Goal: Communication & Community: Share content

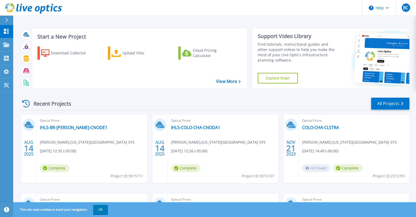
click at [124, 171] on div "Optical Prime IHLS-BR-EDW-CNODE1 Brandon Chapman , ILLINOIS HEARTLAND LIBRARY S…" at bounding box center [92, 149] width 111 height 68
click at [56, 129] on link "IHLS-BR-[PERSON_NAME]-CNODE1" at bounding box center [74, 127] width 68 height 5
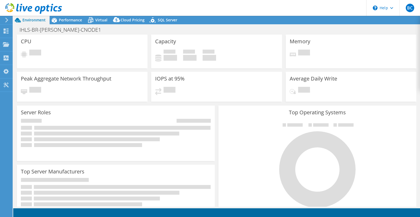
select select "USD"
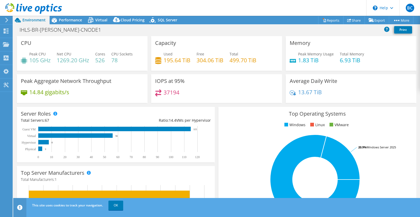
click at [235, 4] on header "BC End User Brandon Chapman bchapman@illinoisheartland.org ILLINOIS HEARTLAND L…" at bounding box center [210, 8] width 420 height 16
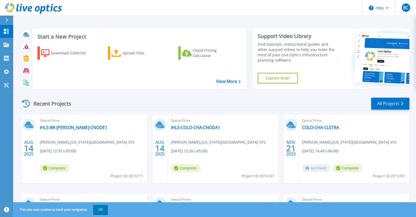
drag, startPoint x: 57, startPoint y: 168, endPoint x: 58, endPoint y: 146, distance: 21.9
click at [57, 167] on span "Complete" at bounding box center [55, 168] width 30 height 8
click at [60, 125] on link "IHLS-BR-[PERSON_NAME]-CNODE1" at bounding box center [74, 127] width 68 height 5
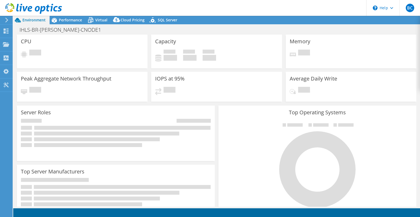
select select "USD"
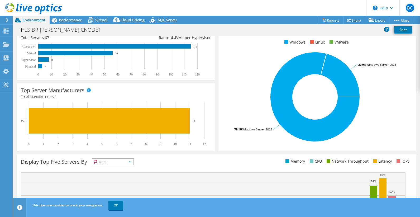
scroll to position [3, 0]
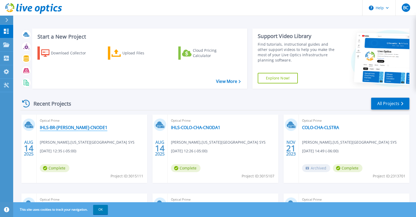
click at [64, 127] on link "IHLS-BR-[PERSON_NAME]-CNODE1" at bounding box center [74, 127] width 68 height 5
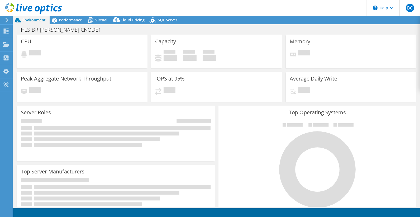
select select "USD"
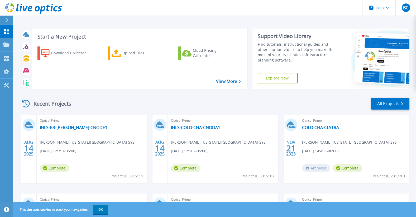
click at [204, 124] on div "Optical Prime IHLS-COLO-CHA-CNODA1 Brandon Chapman , ILLINOIS HEARTLAND LIBRARY…" at bounding box center [223, 149] width 111 height 68
click at [205, 126] on link "IHLS-COLO-CHA-CNODA1" at bounding box center [195, 127] width 49 height 5
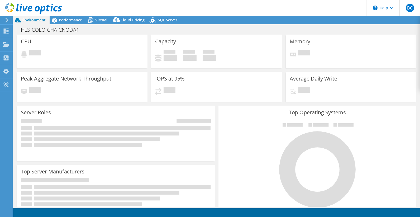
select select "USD"
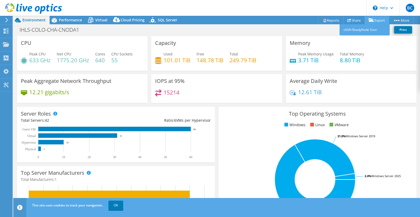
click at [376, 18] on link "Export" at bounding box center [377, 20] width 25 height 8
click at [370, 31] on link "vSAN ReadyNode Sizer" at bounding box center [365, 29] width 50 height 11
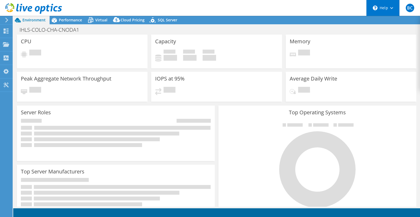
select select "USD"
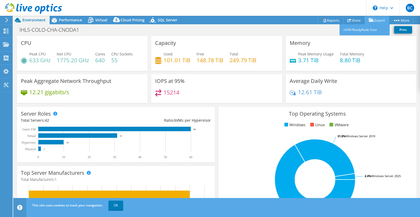
click at [381, 21] on link "Export" at bounding box center [377, 20] width 25 height 8
click at [352, 20] on link "Share" at bounding box center [355, 20] width 22 height 8
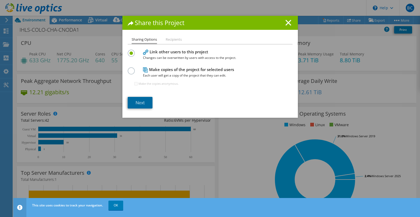
click at [138, 104] on link "Next" at bounding box center [140, 103] width 25 height 12
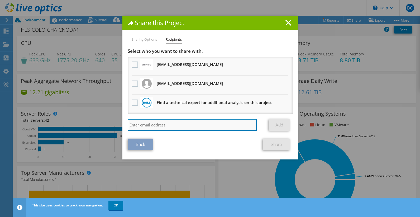
click at [158, 125] on input "search" at bounding box center [192, 125] width 129 height 12
type input "tbrown@illinoisheartland.org"
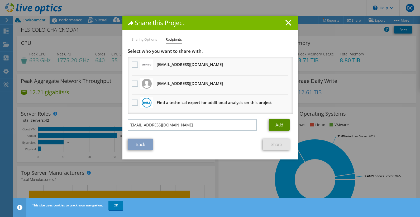
click at [282, 124] on link "Add" at bounding box center [279, 125] width 21 height 12
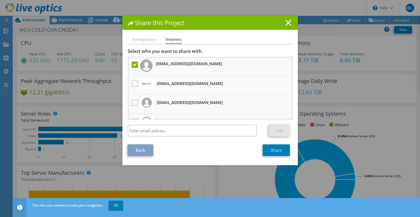
click at [188, 65] on h3 "tbrown@illinoisheartland.org" at bounding box center [189, 63] width 66 height 8
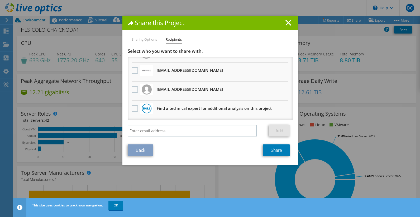
drag, startPoint x: 292, startPoint y: 97, endPoint x: 289, endPoint y: 89, distance: 8.0
click at [289, 89] on div "Sharing Options Recipients Link other users to this project Changes can be over…" at bounding box center [211, 100] width 176 height 129
click at [278, 153] on link "Share" at bounding box center [276, 150] width 27 height 12
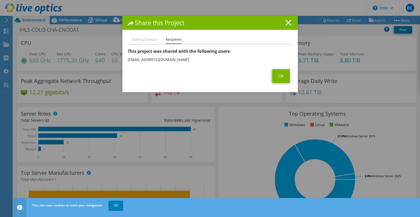
click at [287, 20] on icon at bounding box center [289, 23] width 6 height 6
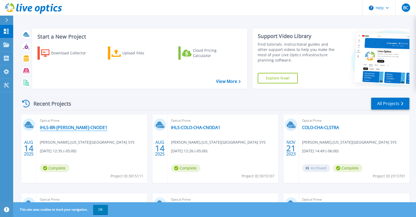
click at [71, 129] on link "IHLS-BR-[PERSON_NAME]-CNODE1" at bounding box center [74, 127] width 68 height 5
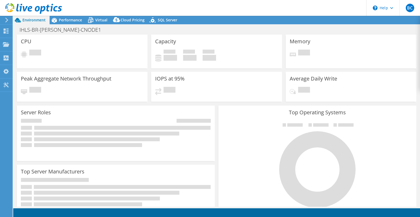
select select "USD"
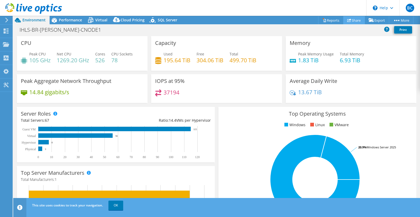
click at [357, 18] on link "Share" at bounding box center [355, 20] width 22 height 8
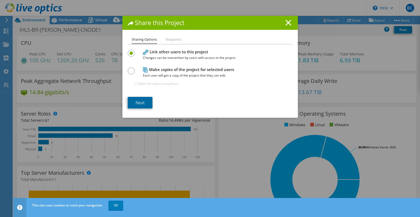
click at [138, 104] on link "Next" at bounding box center [140, 103] width 25 height 12
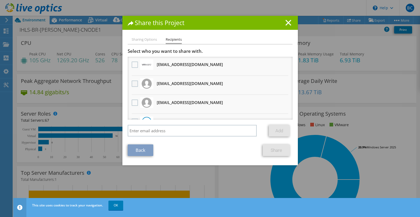
click at [132, 83] on label at bounding box center [136, 84] width 8 height 6
click at [0, 0] on input "checkbox" at bounding box center [0, 0] width 0 height 0
click at [273, 152] on link "Share" at bounding box center [276, 150] width 27 height 12
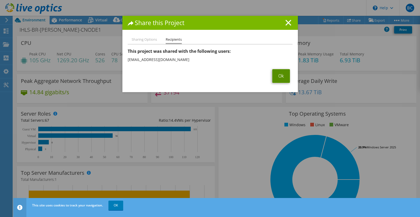
click at [279, 77] on link "Ok" at bounding box center [282, 76] width 18 height 14
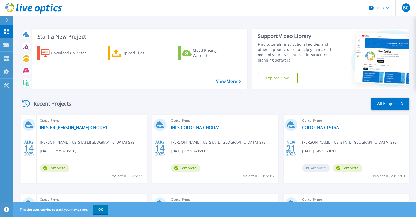
click at [181, 88] on div "Start a New Project Download Collector Upload Files Cloud Pricing Calculator Vi…" at bounding box center [139, 59] width 215 height 60
click at [70, 126] on link "IHLS-BR-[PERSON_NAME]-CNODE1" at bounding box center [74, 127] width 68 height 5
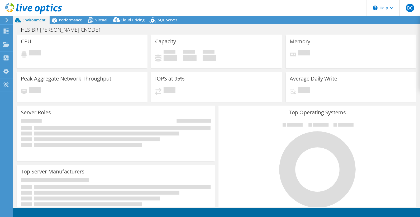
select select "USD"
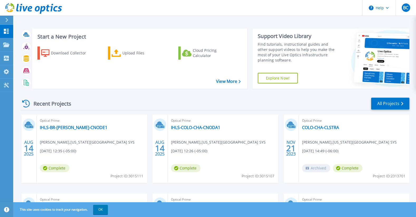
drag, startPoint x: 221, startPoint y: 147, endPoint x: 219, endPoint y: 132, distance: 15.0
click at [221, 147] on div "Optical Prime IHLS-COLO-CHA-CNODA1 Brandon Chapman , ILLINOIS HEARTLAND LIBRARY…" at bounding box center [223, 149] width 111 height 68
click at [215, 128] on link "IHLS-COLO-CHA-CNODA1" at bounding box center [195, 127] width 49 height 5
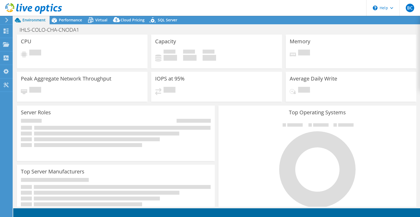
select select "USD"
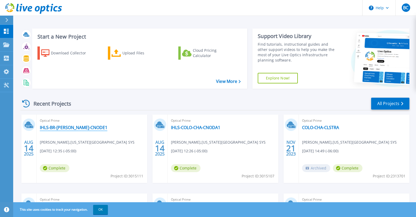
click at [61, 129] on link "IHLS-BR-[PERSON_NAME]-CNODE1" at bounding box center [74, 127] width 68 height 5
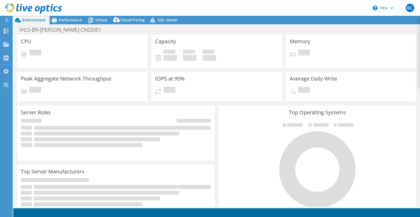
select select "USD"
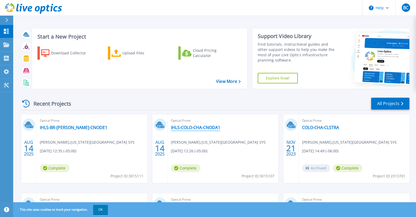
click at [195, 129] on link "IHLS-COLO-CHA-CNODA1" at bounding box center [195, 127] width 49 height 5
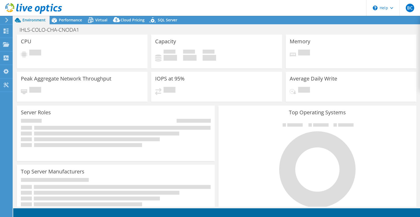
select select "USD"
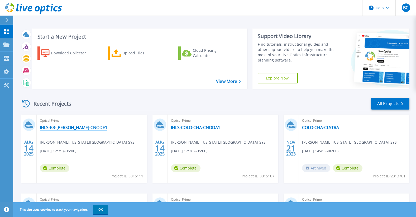
click at [59, 128] on link "IHLS-BR-[PERSON_NAME]-CNODE1" at bounding box center [74, 127] width 68 height 5
click at [185, 127] on link "IHLS-COLO-CHA-CNODA1" at bounding box center [195, 127] width 49 height 5
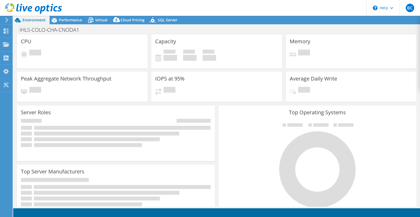
select select "USD"
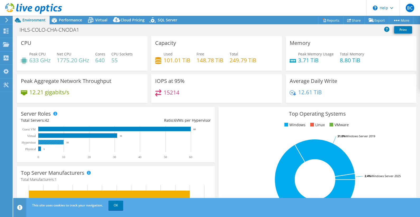
click at [41, 142] on rect at bounding box center [50, 142] width 25 height 4
drag, startPoint x: 35, startPoint y: 142, endPoint x: 26, endPoint y: 143, distance: 9.5
click at [34, 142] on text "Hypervisor" at bounding box center [29, 143] width 14 height 4
click at [26, 143] on text "Hypervisor" at bounding box center [29, 143] width 14 height 4
click at [44, 143] on rect at bounding box center [50, 142] width 25 height 4
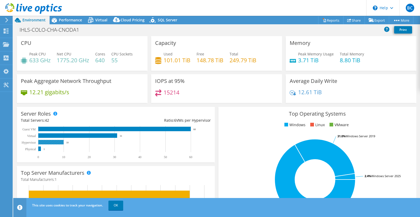
click at [45, 144] on rect at bounding box center [50, 142] width 25 height 4
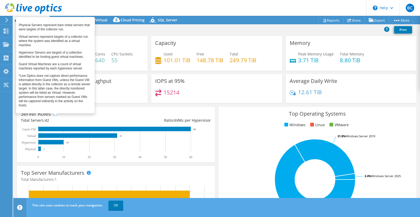
click at [55, 114] on span at bounding box center [55, 114] width 4 height 4
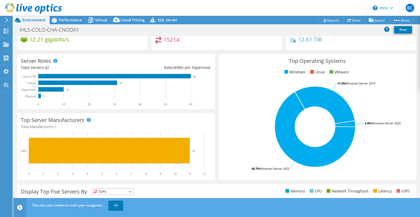
scroll to position [135, 0]
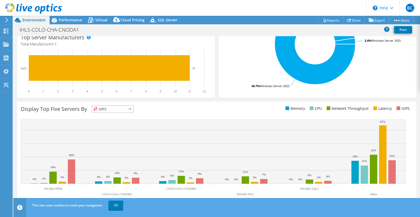
click at [132, 110] on icon at bounding box center [130, 109] width 3 height 2
click at [160, 106] on div "Display Top Five Servers By IOPS IOPS" at bounding box center [119, 110] width 196 height 9
click at [110, 108] on span "IOPS" at bounding box center [112, 109] width 41 height 6
click at [106, 121] on li "Memory" at bounding box center [112, 123] width 41 height 7
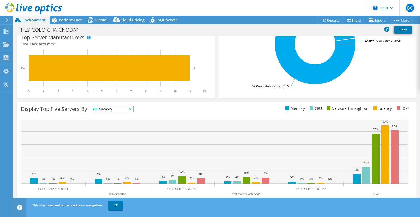
click at [117, 110] on span "Memory" at bounding box center [109, 109] width 35 height 6
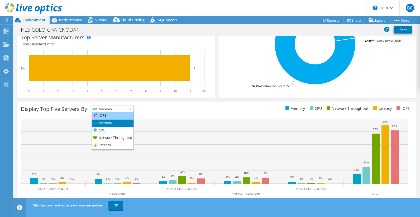
click at [115, 116] on li "IOPS" at bounding box center [112, 115] width 41 height 7
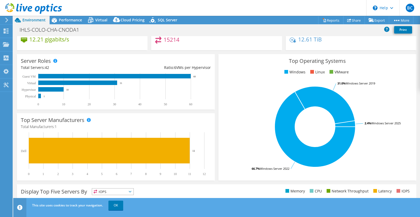
scroll to position [0, 0]
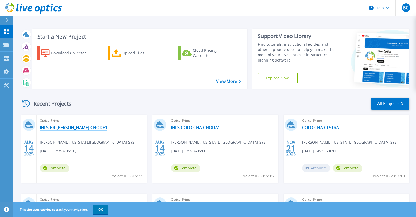
click at [72, 128] on link "IHLS-BR-[PERSON_NAME]-CNODE1" at bounding box center [74, 127] width 68 height 5
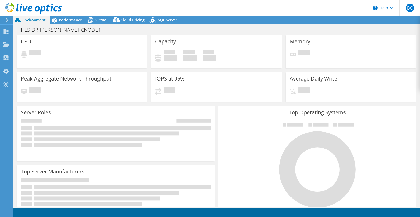
select select "USD"
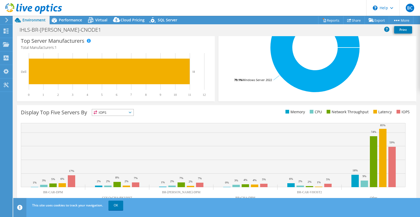
scroll to position [135, 0]
